Goal: Information Seeking & Learning: Learn about a topic

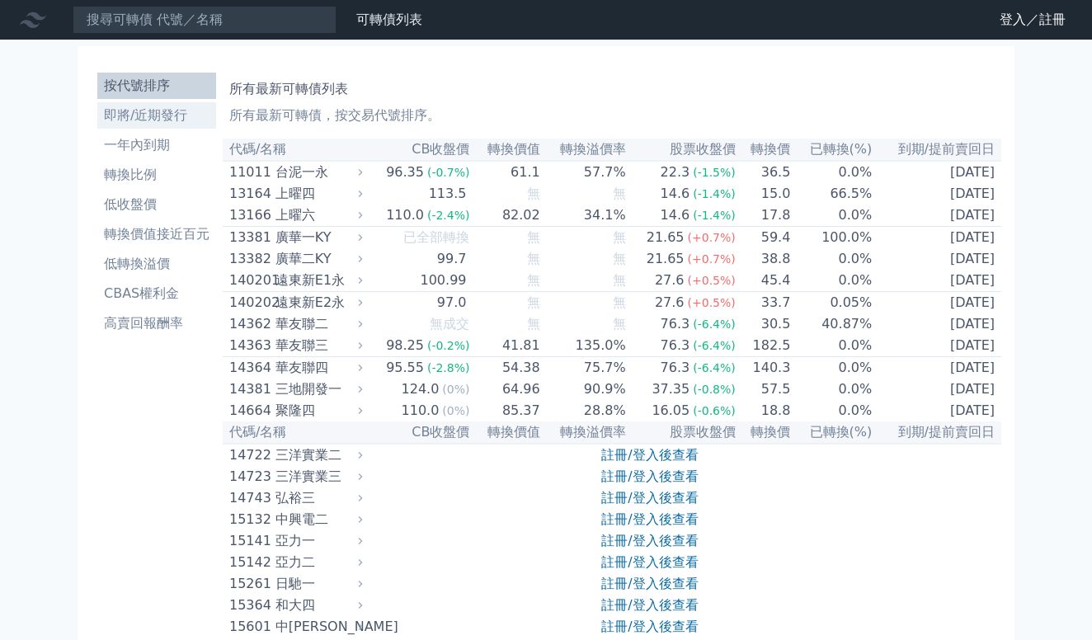
click at [140, 115] on li "即將/近期發行" at bounding box center [156, 116] width 119 height 20
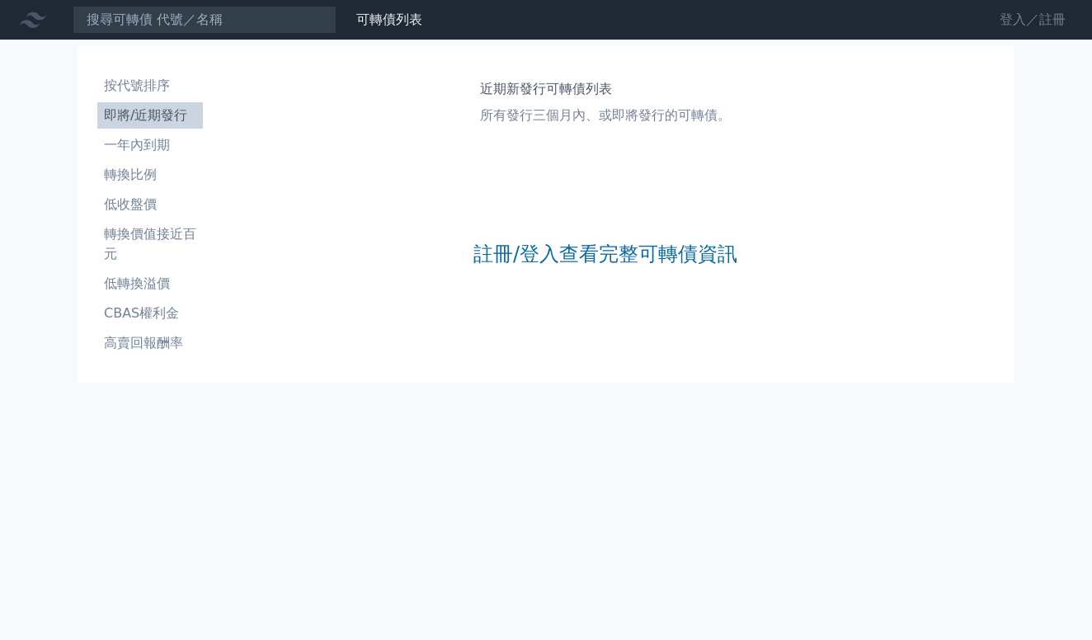
click at [1019, 14] on link "登入／註冊" at bounding box center [1033, 20] width 92 height 26
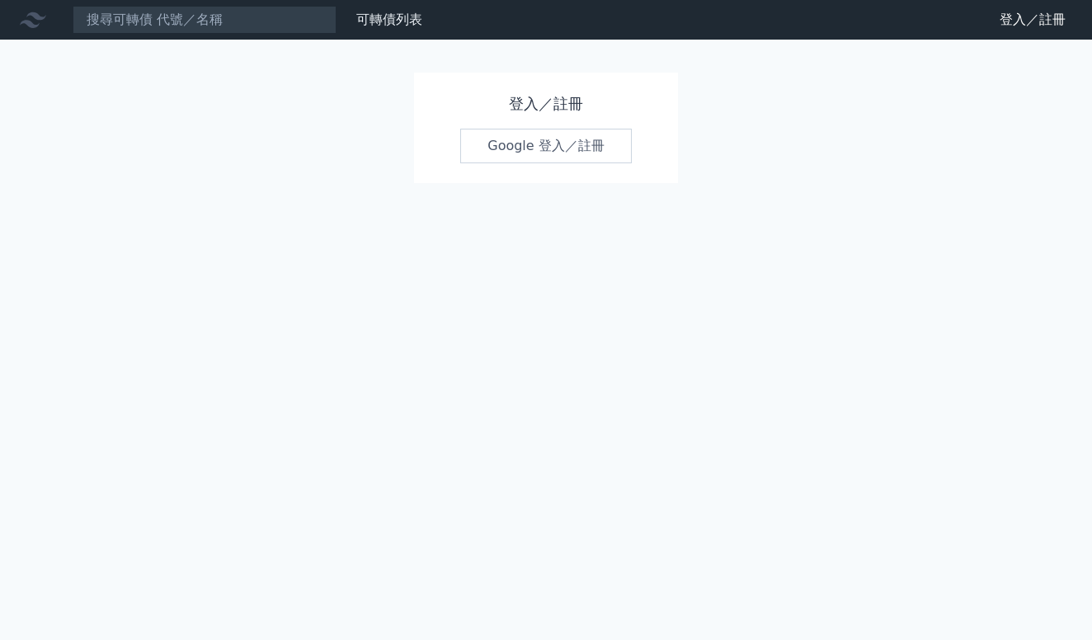
click at [558, 146] on link "Google 登入／註冊" at bounding box center [546, 146] width 172 height 35
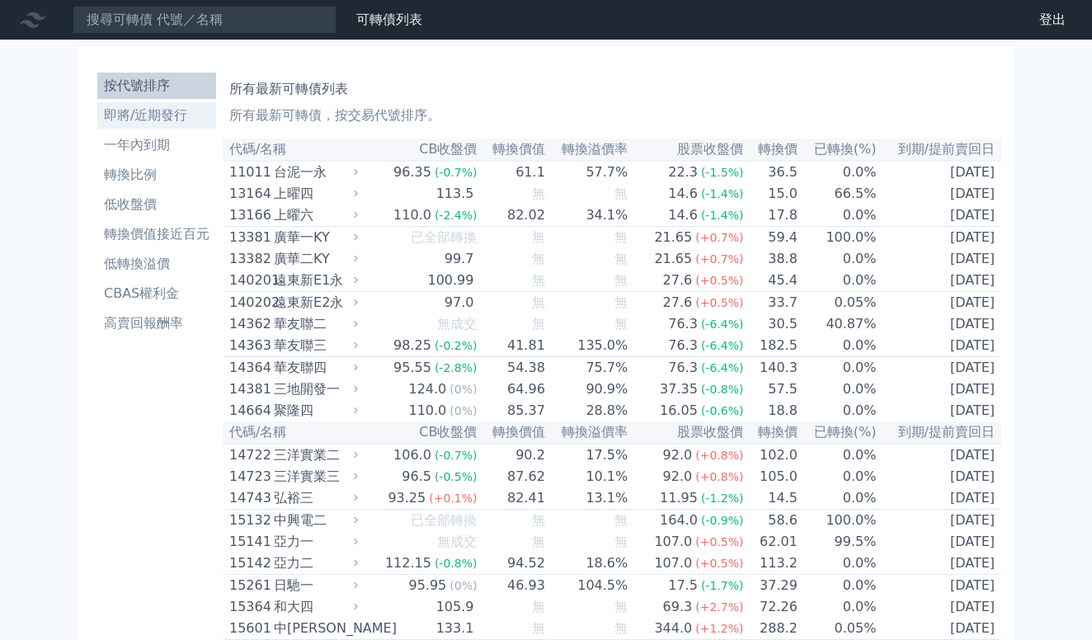
click at [134, 114] on li "即將/近期發行" at bounding box center [156, 116] width 119 height 20
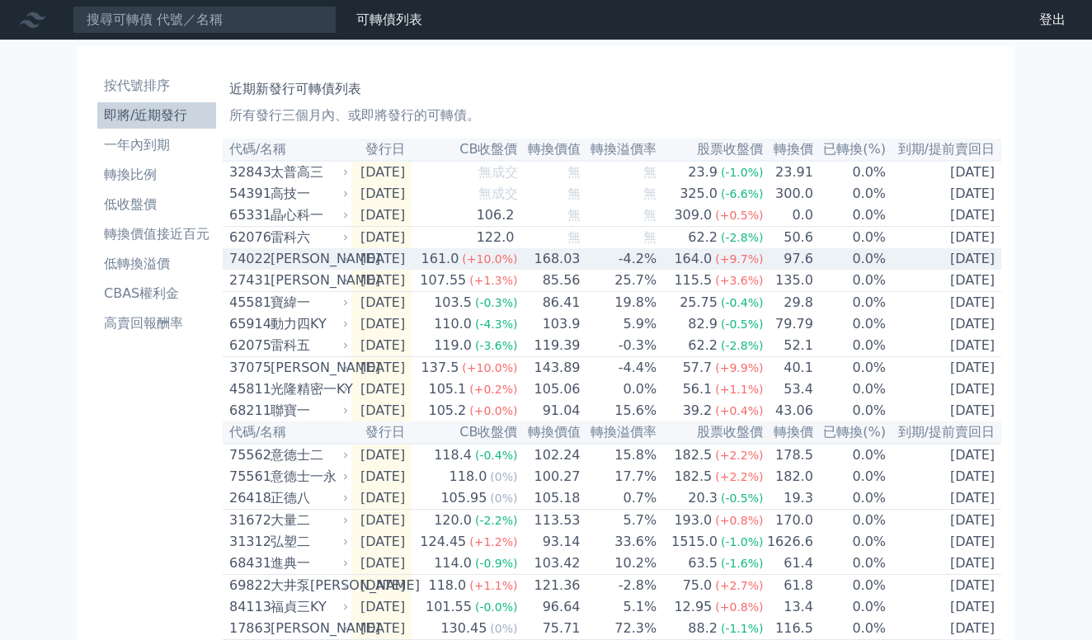
click at [351, 266] on td "[DATE]" at bounding box center [381, 258] width 60 height 21
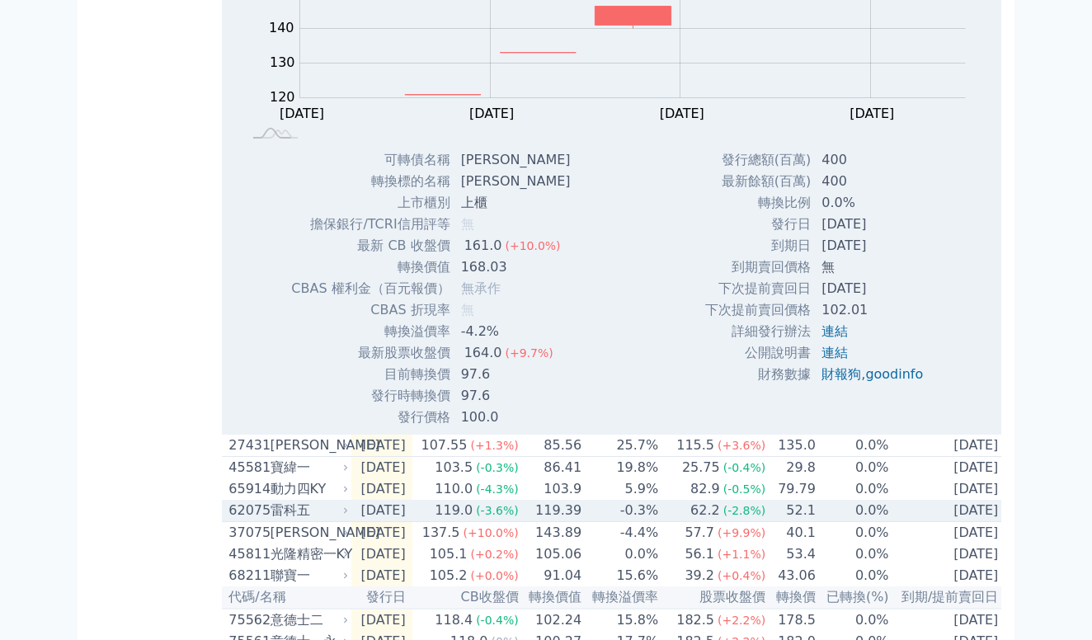
scroll to position [371, 0]
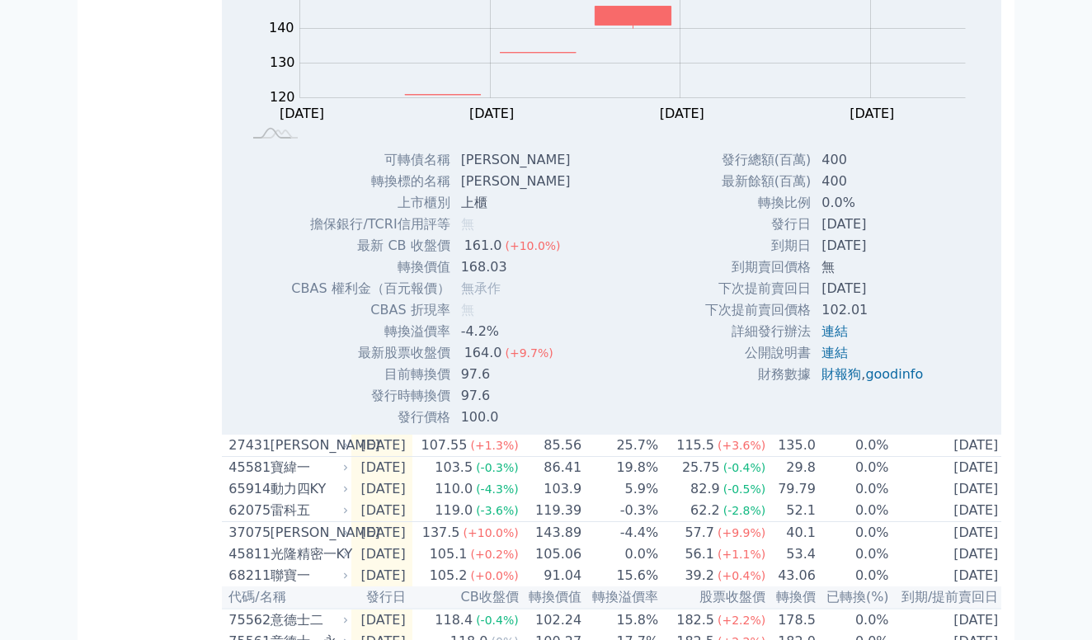
click at [461, 232] on span "無" at bounding box center [467, 224] width 13 height 16
drag, startPoint x: 366, startPoint y: 237, endPoint x: 436, endPoint y: 232, distance: 70.3
click at [437, 232] on td "擔保銀行/TCRI信用評等" at bounding box center [370, 224] width 160 height 21
click at [451, 235] on td "無" at bounding box center [517, 224] width 133 height 21
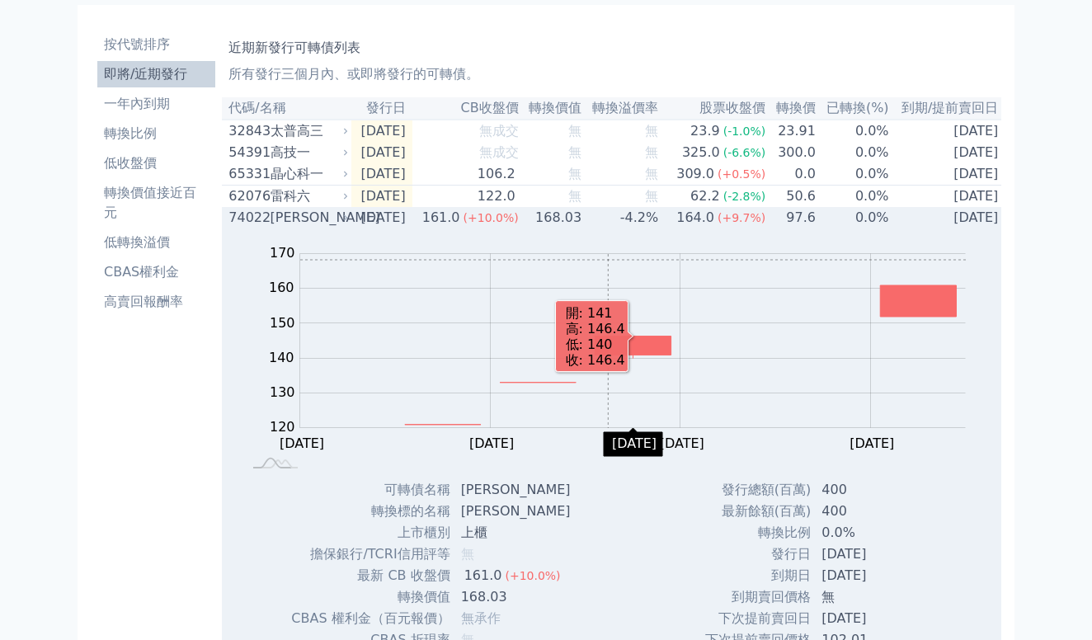
scroll to position [33, 0]
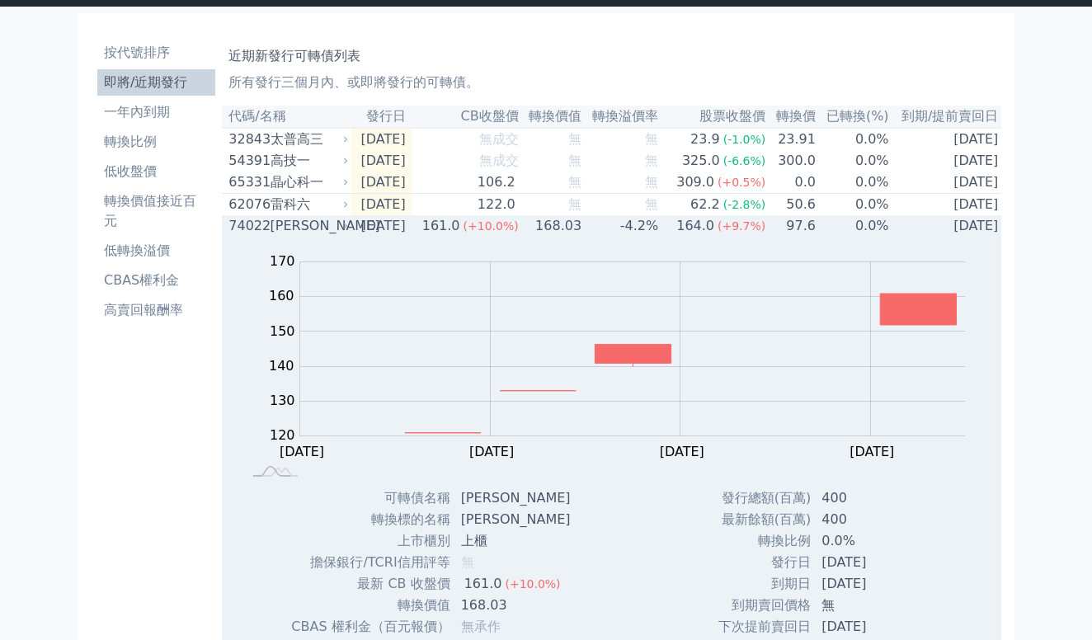
click at [605, 237] on td "-4.2%" at bounding box center [620, 225] width 77 height 21
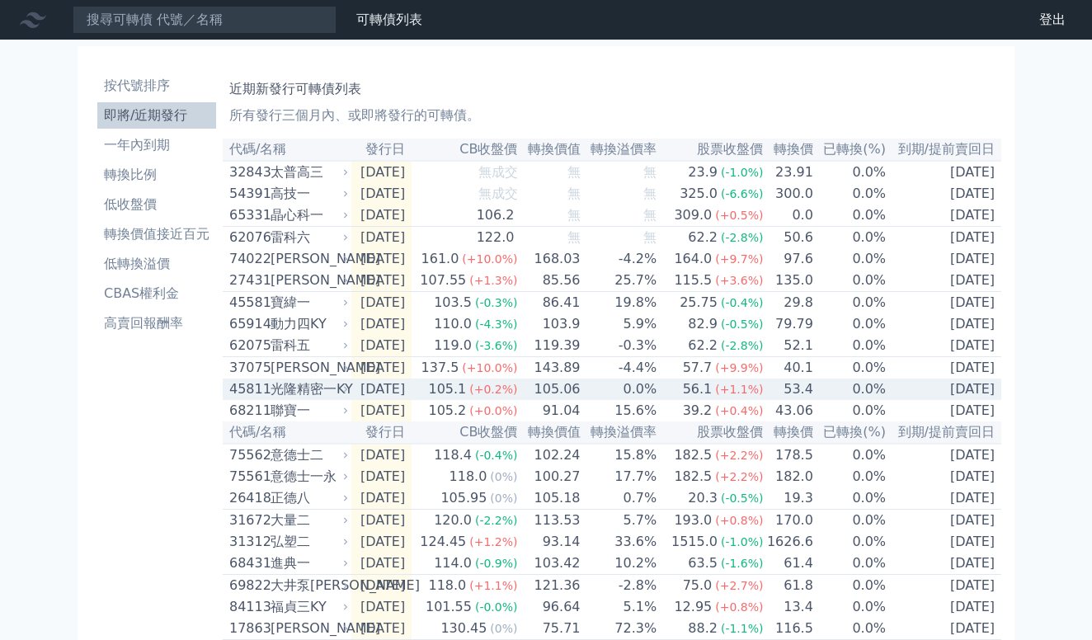
scroll to position [0, 0]
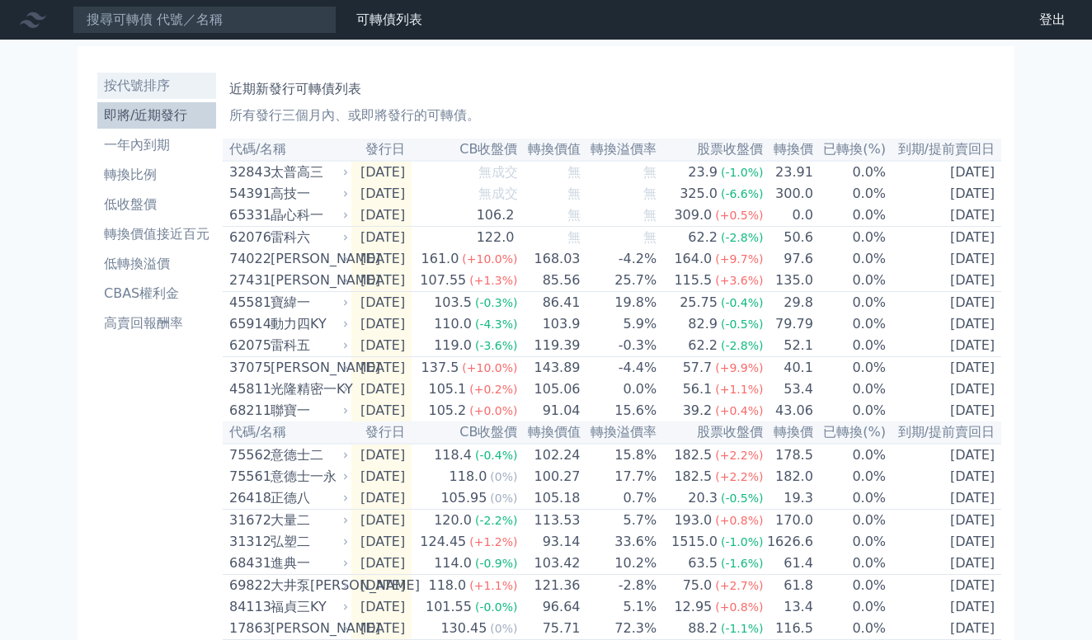
click at [130, 91] on li "按代號排序" at bounding box center [156, 86] width 119 height 20
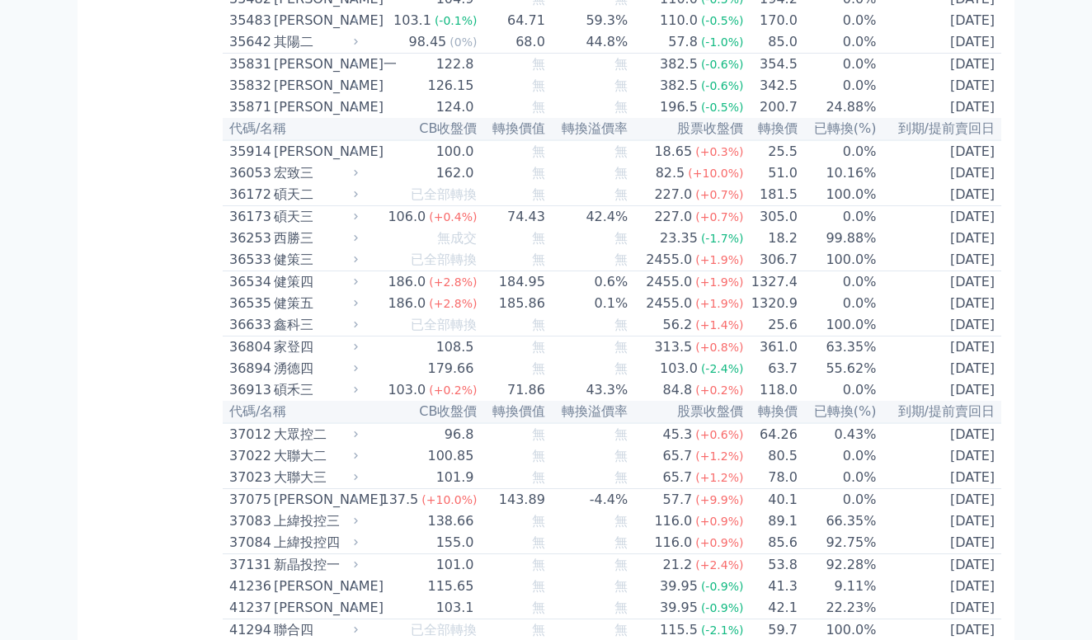
scroll to position [3833, 0]
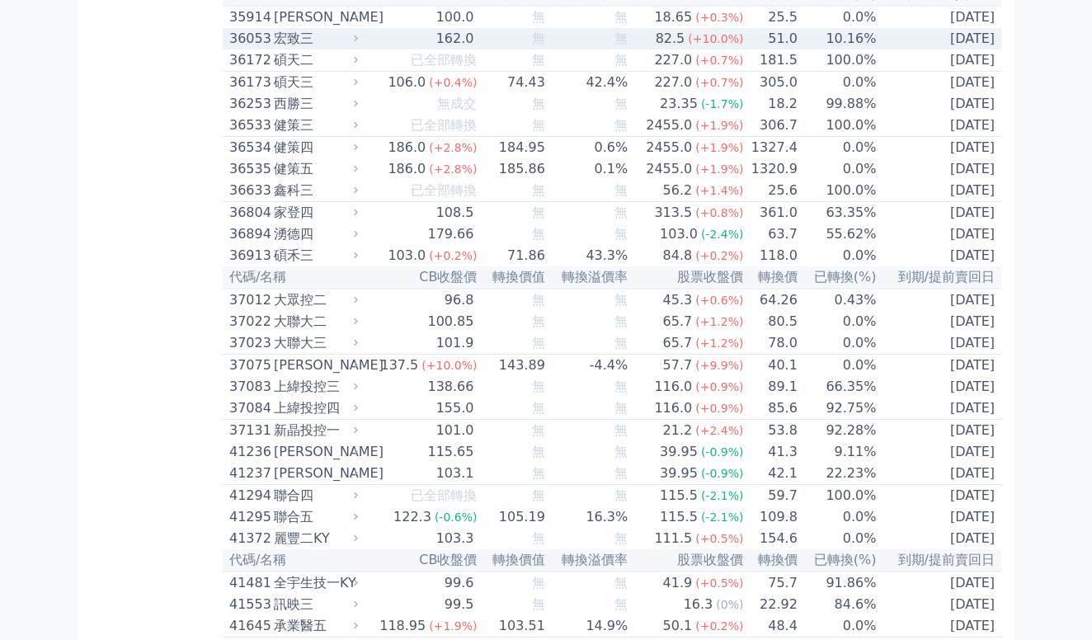
click at [316, 49] on div "宏致三" at bounding box center [314, 39] width 81 height 20
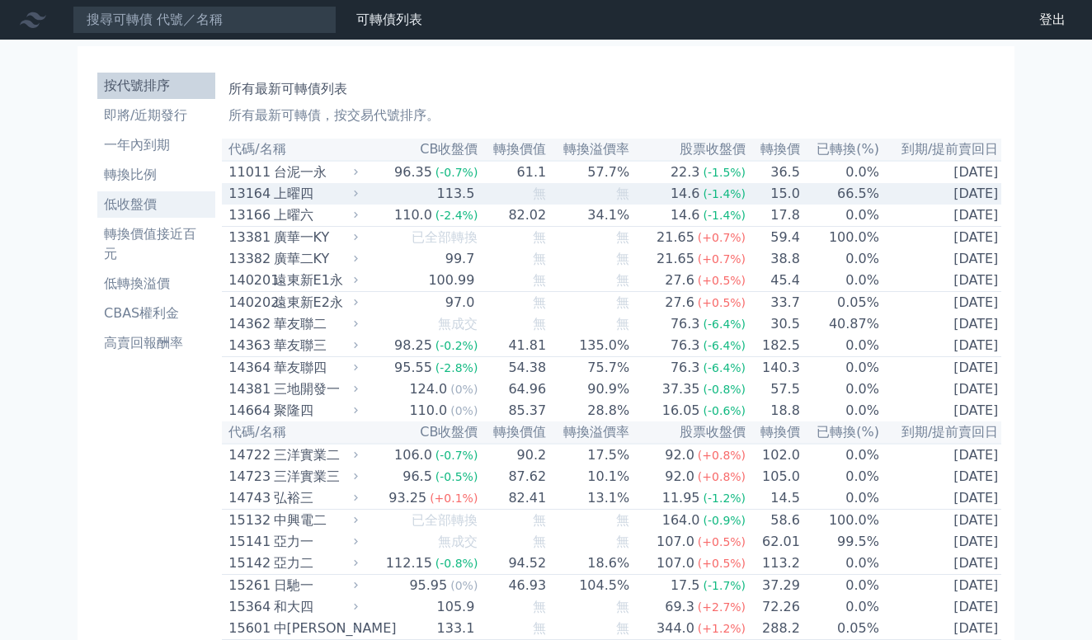
scroll to position [0, 0]
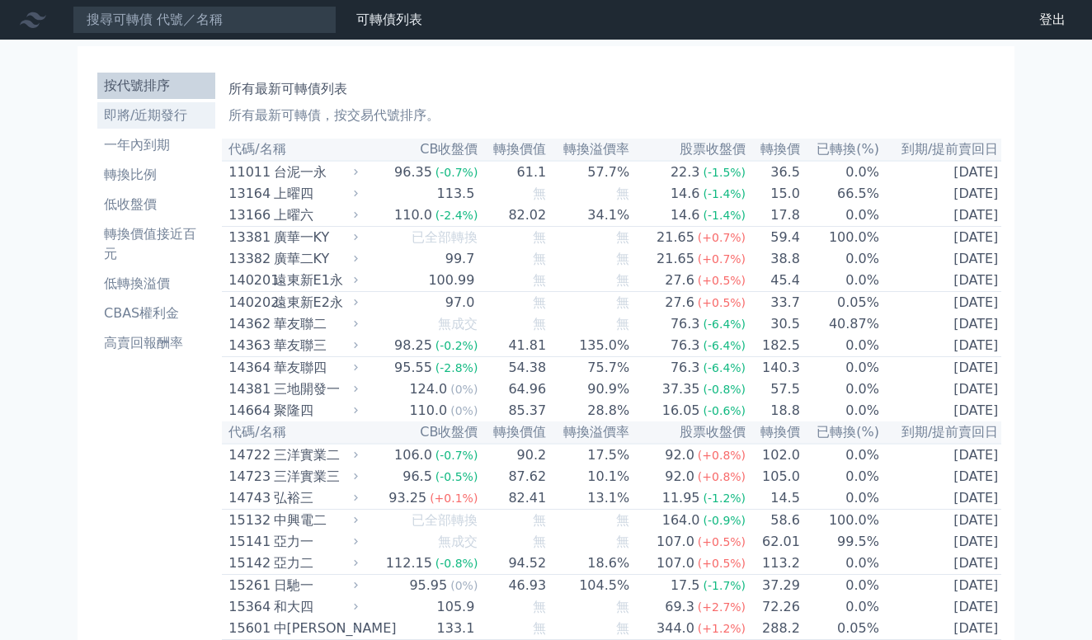
click at [165, 112] on li "即將/近期發行" at bounding box center [156, 116] width 118 height 20
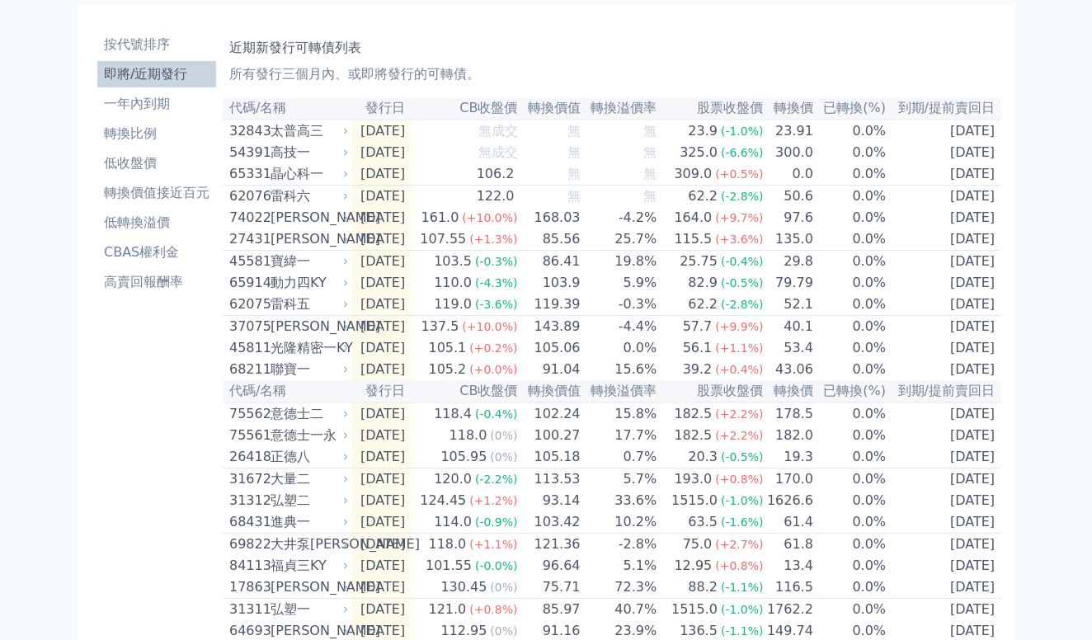
scroll to position [21, 0]
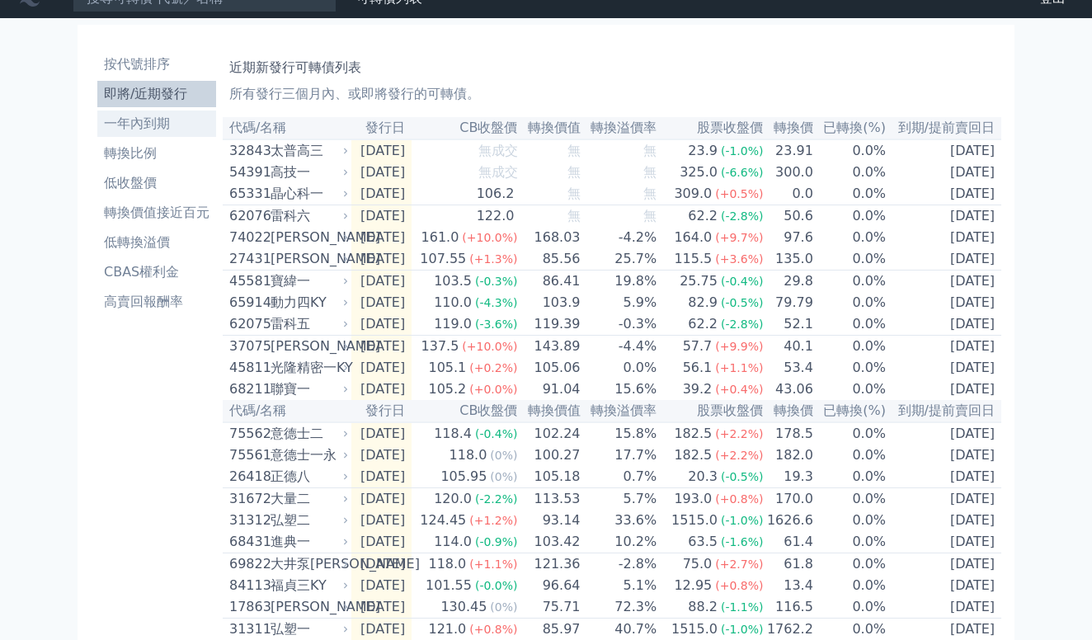
click at [159, 133] on li "一年內到期" at bounding box center [156, 124] width 119 height 20
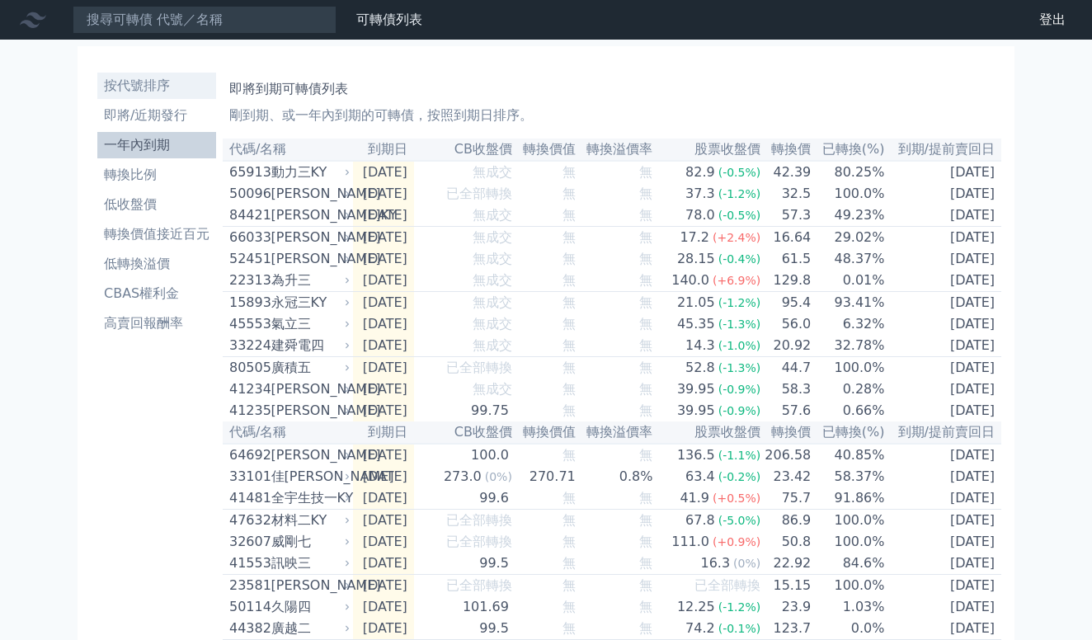
click at [157, 87] on li "按代號排序" at bounding box center [156, 86] width 119 height 20
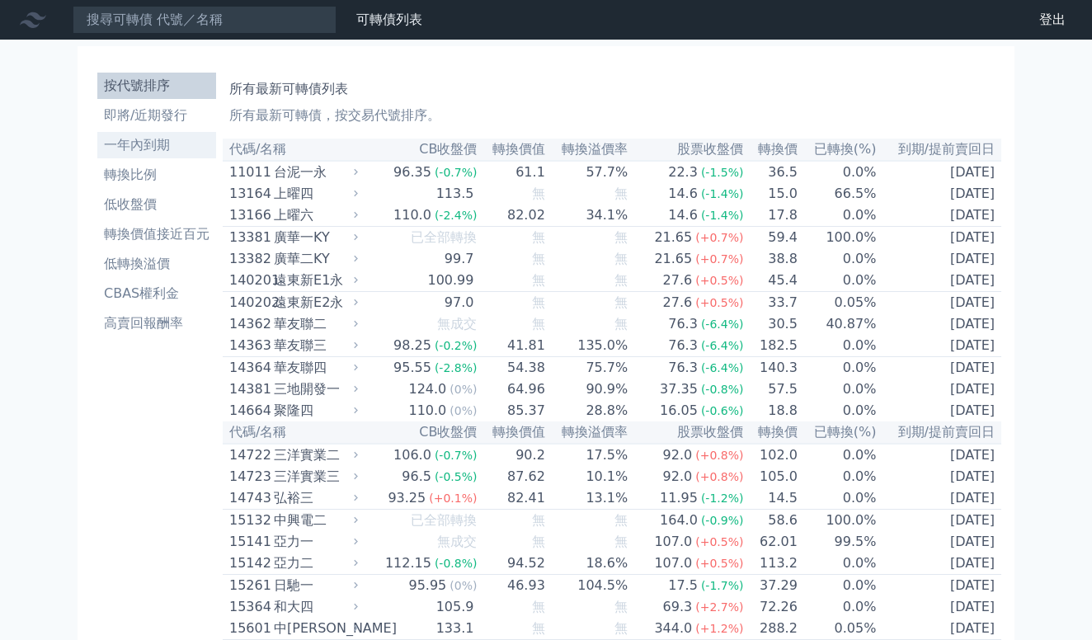
click at [169, 149] on li "一年內到期" at bounding box center [156, 145] width 119 height 20
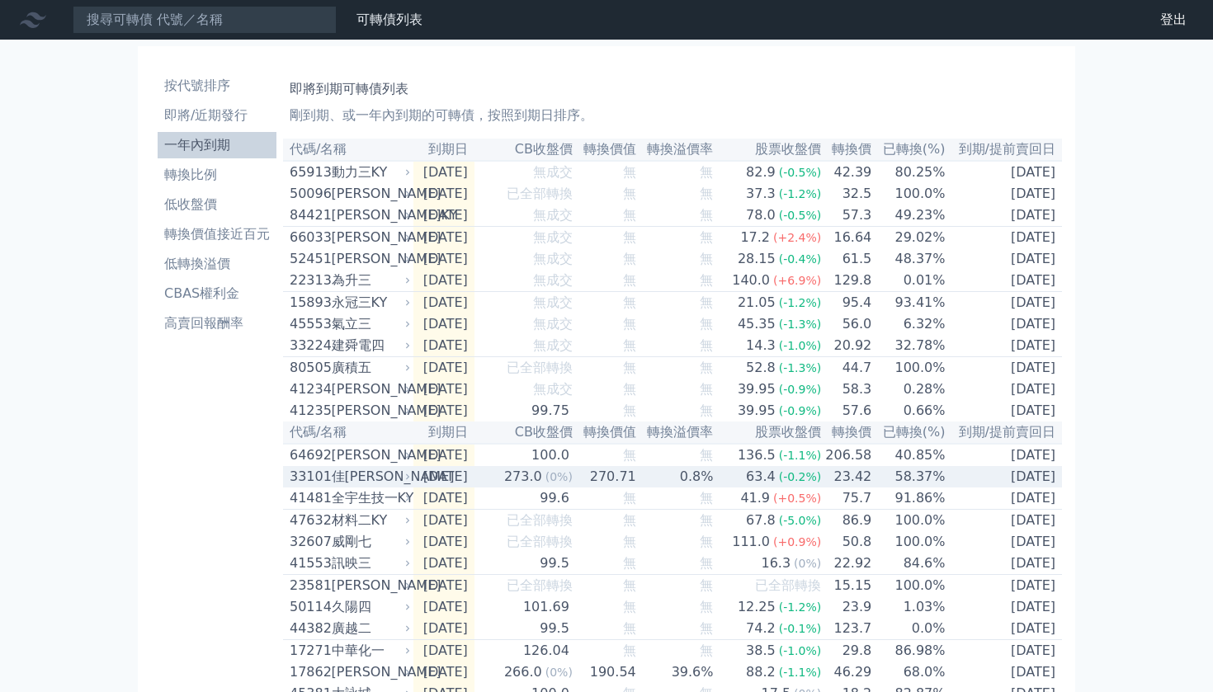
click at [390, 487] on div "佳[PERSON_NAME]" at bounding box center [369, 477] width 75 height 20
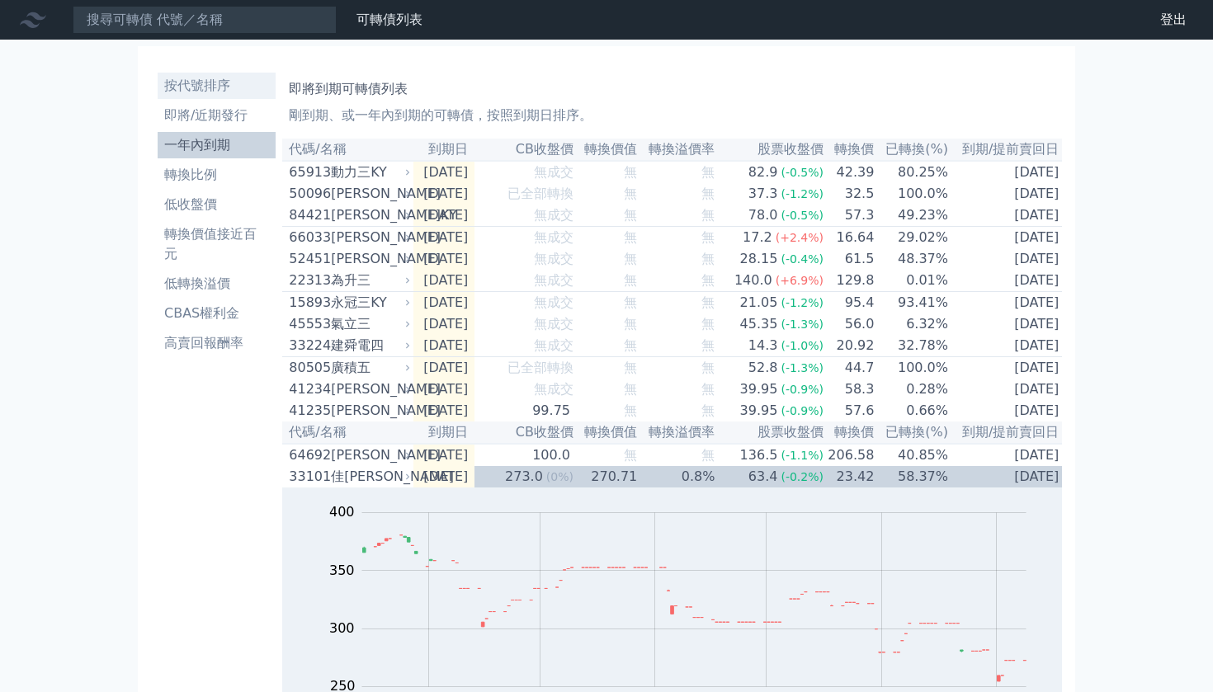
click at [195, 87] on li "按代號排序" at bounding box center [217, 86] width 118 height 20
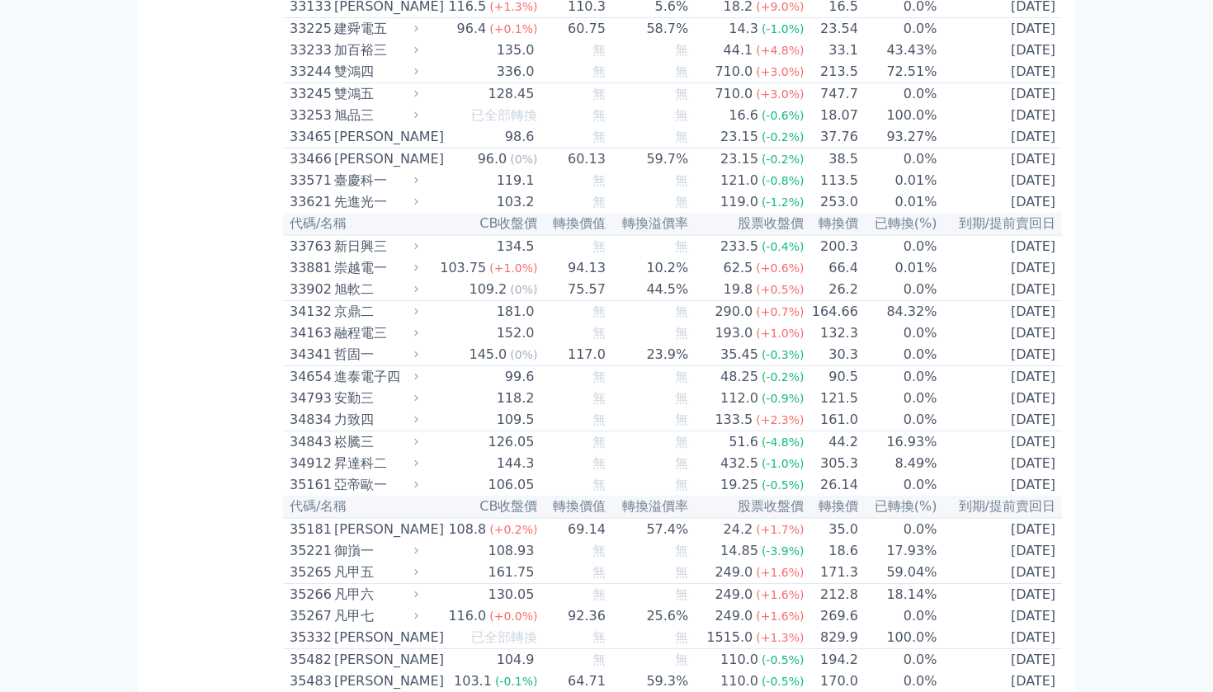
scroll to position [3034, 0]
